Goal: Information Seeking & Learning: Understand process/instructions

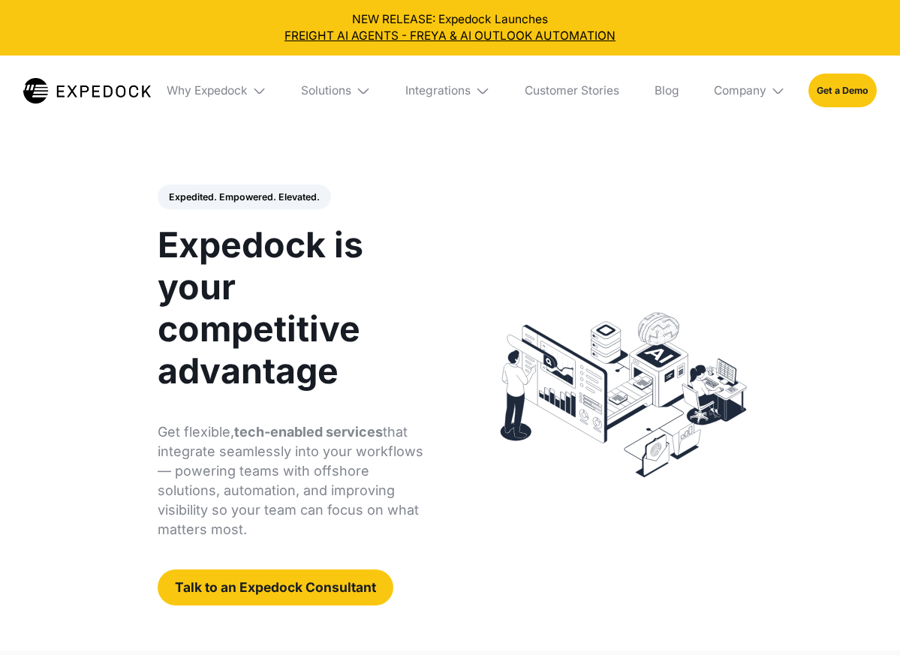
select select
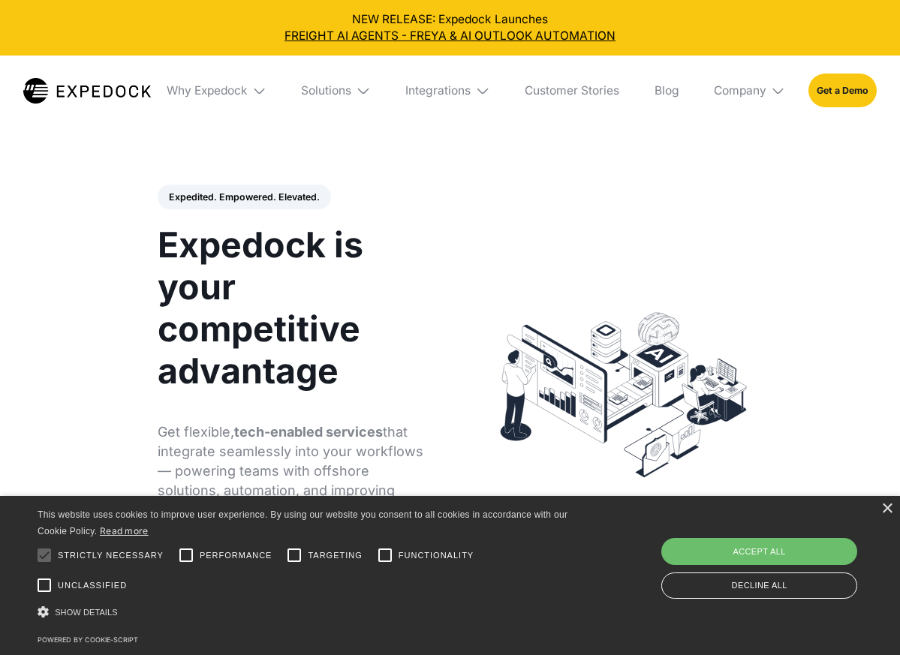
click at [262, 129] on html "NEW RELEASE: Expedock Launches Fully Managed Staffing Solutions and Customer Ex…" at bounding box center [450, 327] width 900 height 655
click at [883, 512] on div "×" at bounding box center [886, 509] width 11 height 11
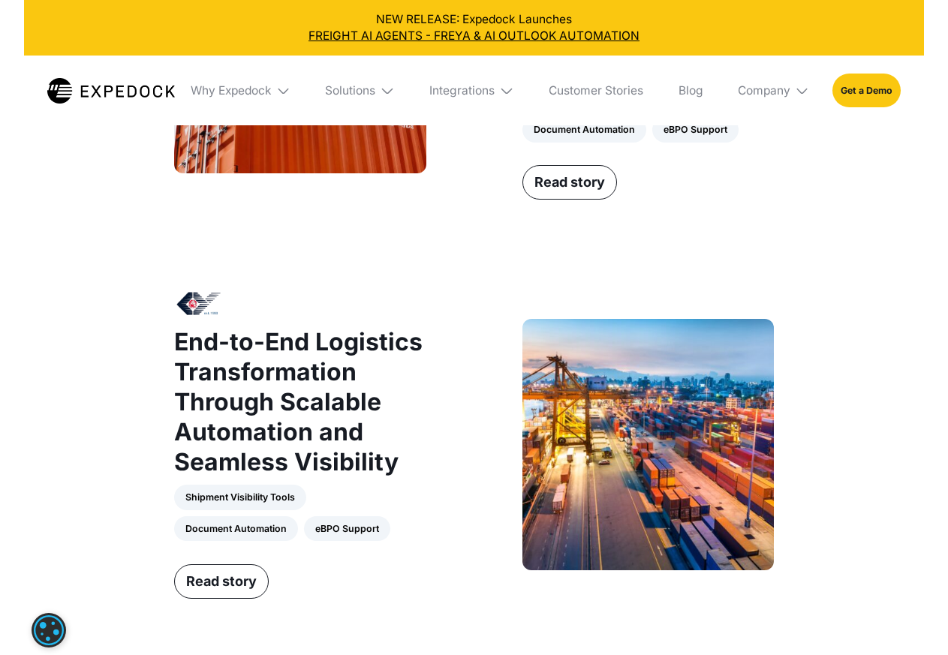
scroll to position [1351, 0]
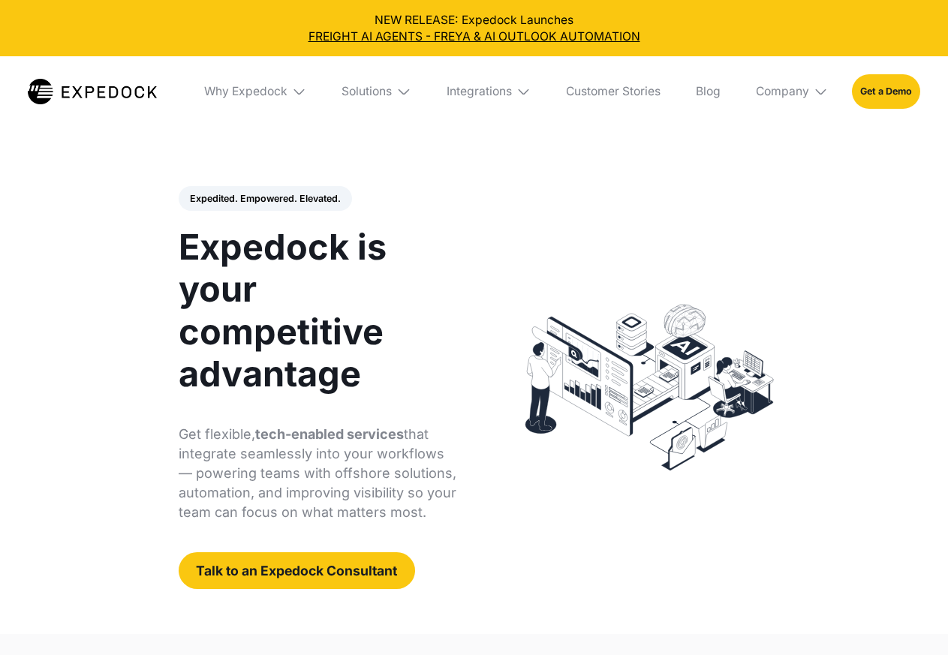
select select
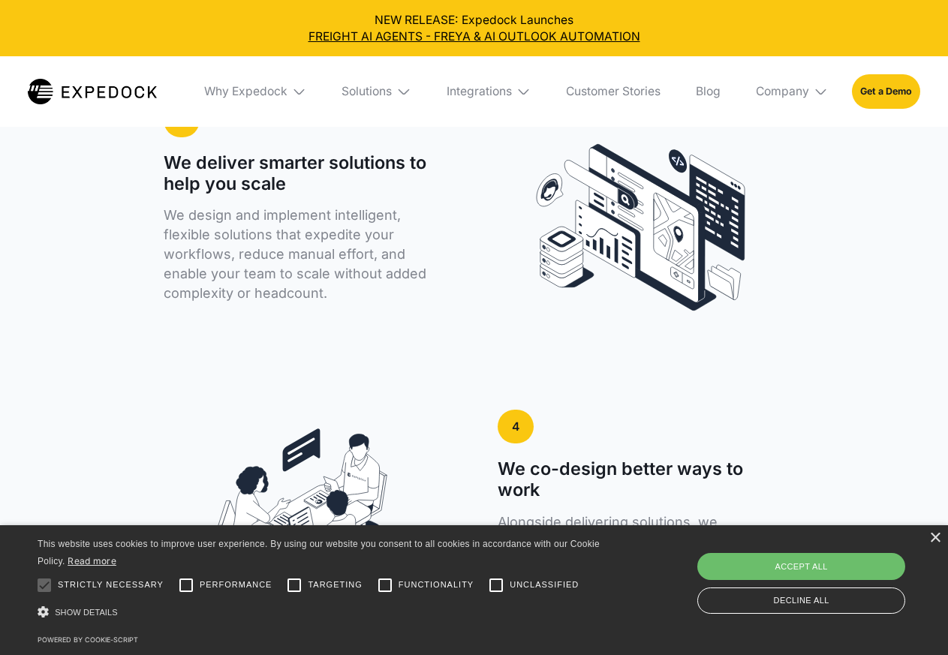
scroll to position [3153, 0]
click at [935, 541] on div "×" at bounding box center [934, 538] width 11 height 11
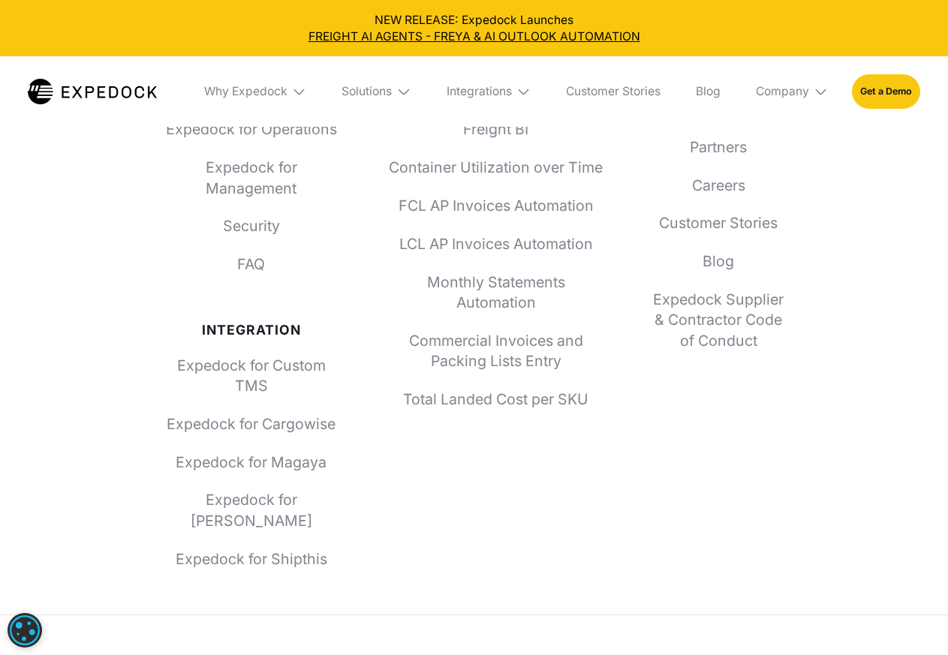
scroll to position [5432, 0]
click at [707, 331] on link "Expedock Supplier & Contractor Code of Conduct" at bounding box center [719, 322] width 132 height 62
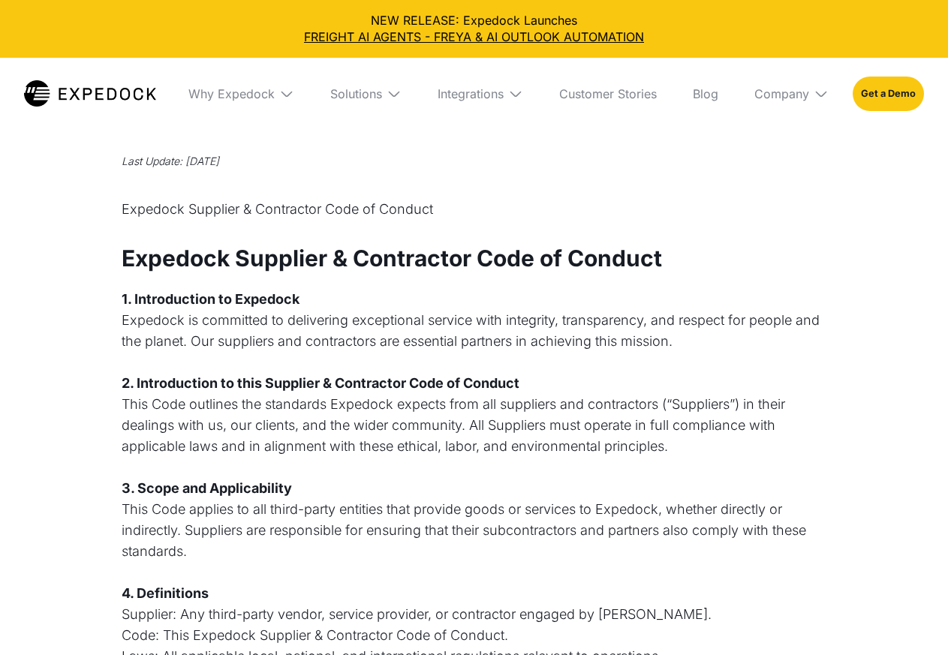
select select
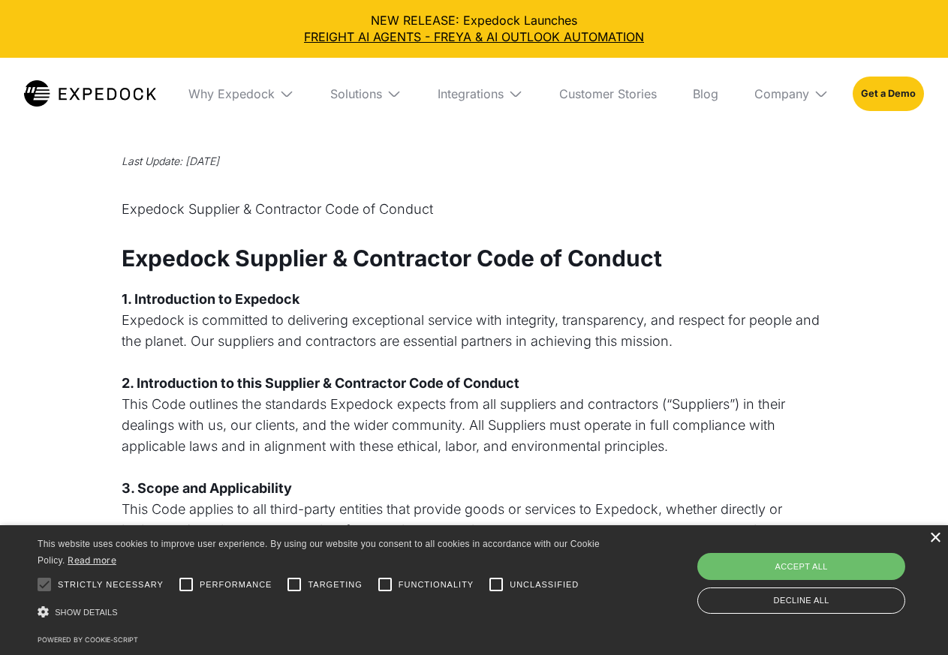
click at [938, 540] on div "×" at bounding box center [934, 538] width 11 height 11
